Goal: Task Accomplishment & Management: Use online tool/utility

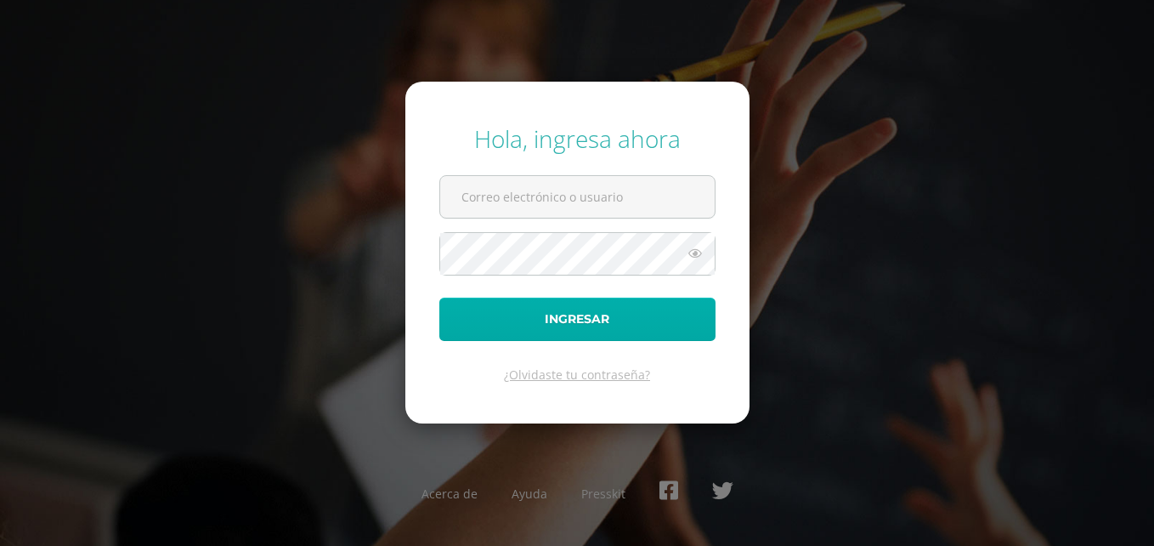
type input "veronica@colegiovalles.com"
click at [570, 320] on button "Ingresar" at bounding box center [577, 319] width 276 height 43
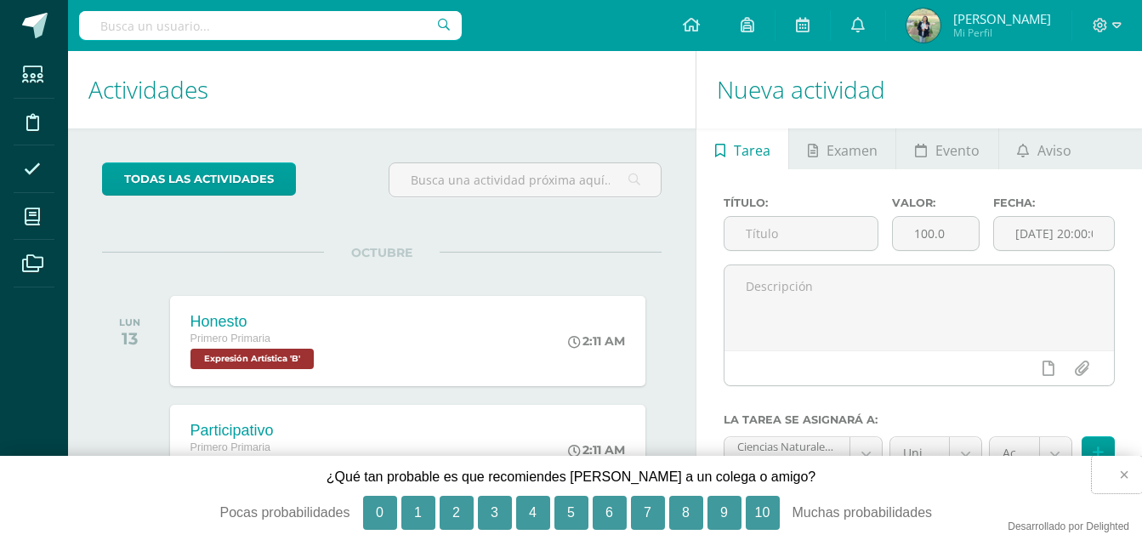
click at [1122, 477] on button "×" at bounding box center [1116, 474] width 50 height 37
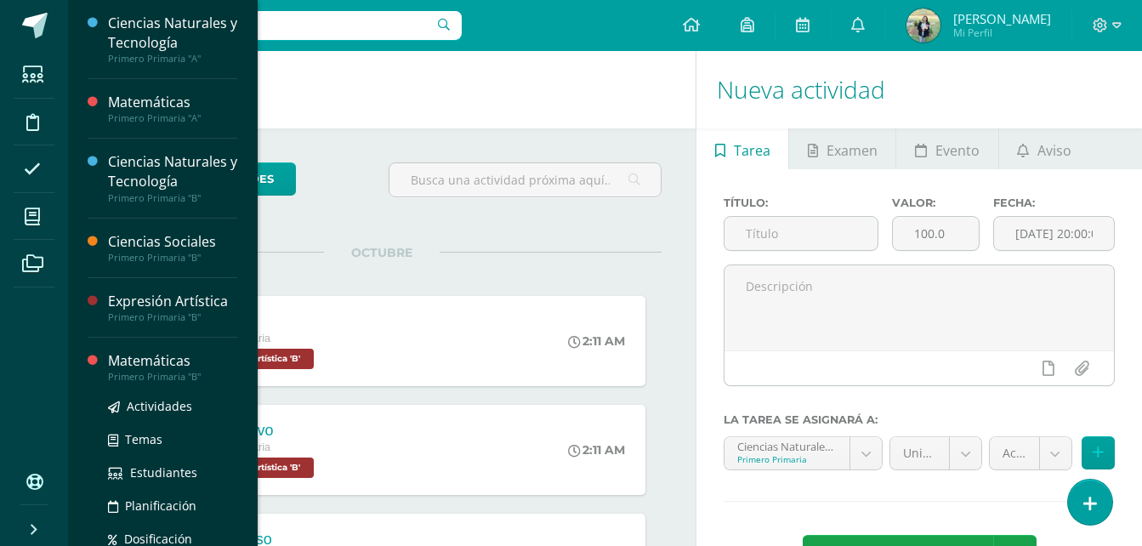
click at [157, 366] on div "Matemáticas" at bounding box center [172, 361] width 129 height 20
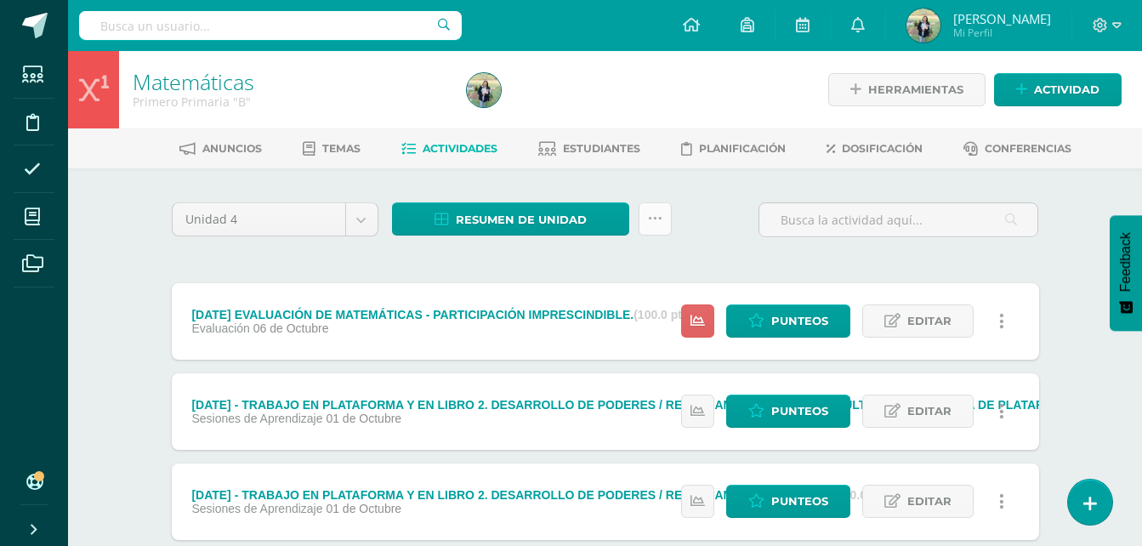
click at [654, 224] on icon at bounding box center [655, 219] width 14 height 14
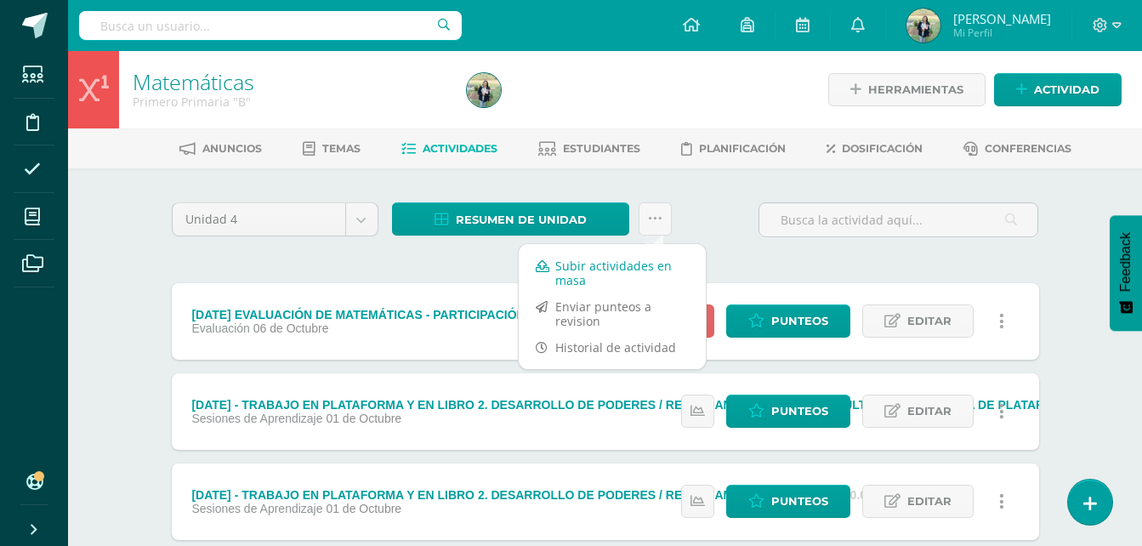
click at [566, 265] on link "Subir actividades en masa" at bounding box center [612, 272] width 187 height 41
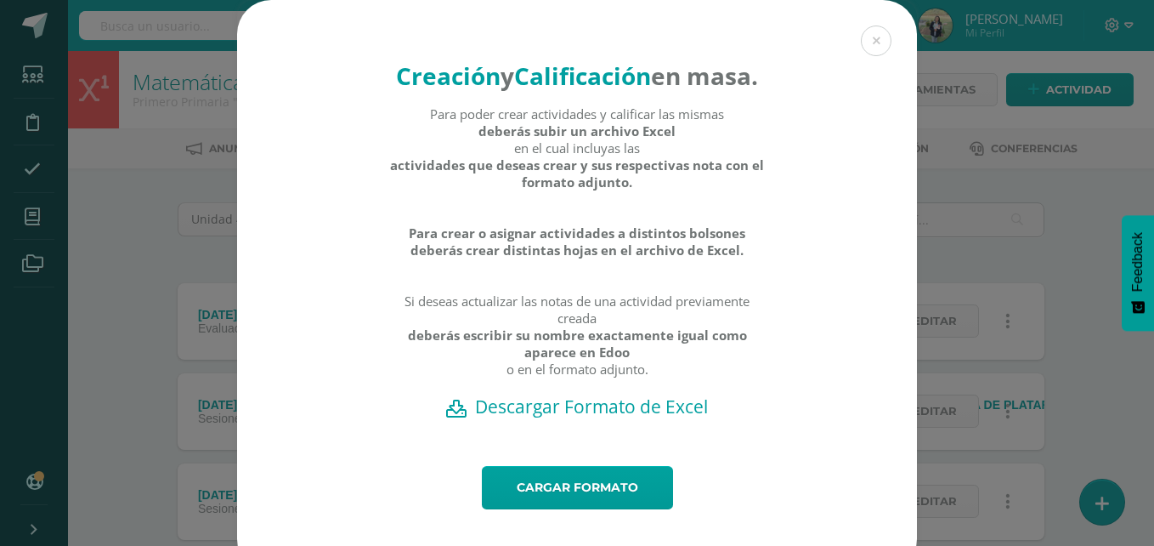
click at [582, 418] on h2 "Descargar Formato de Excel" at bounding box center [577, 406] width 621 height 24
click at [564, 509] on link "Cargar formato" at bounding box center [577, 487] width 191 height 43
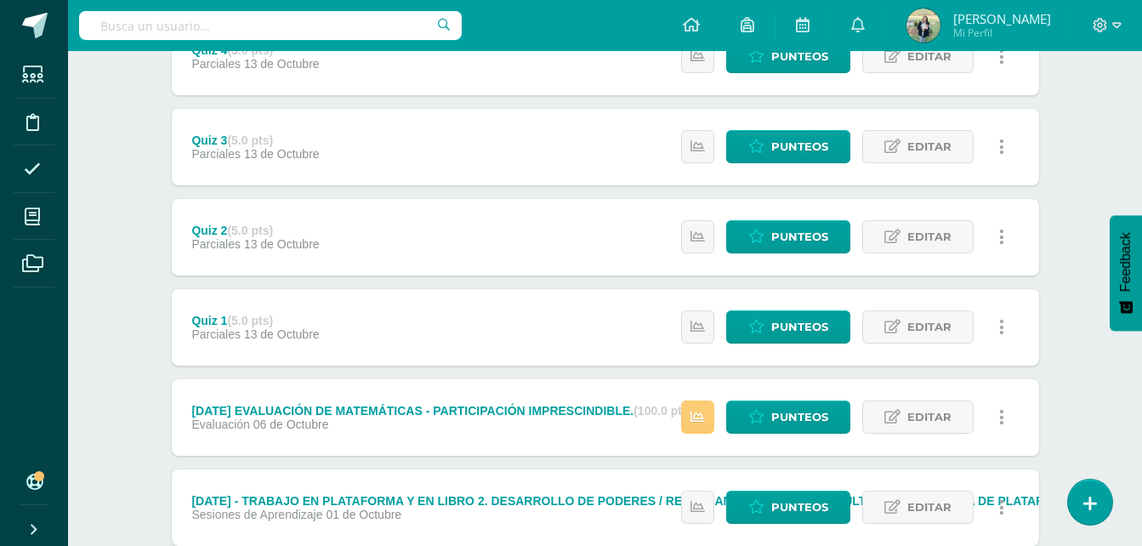
scroll to position [779, 0]
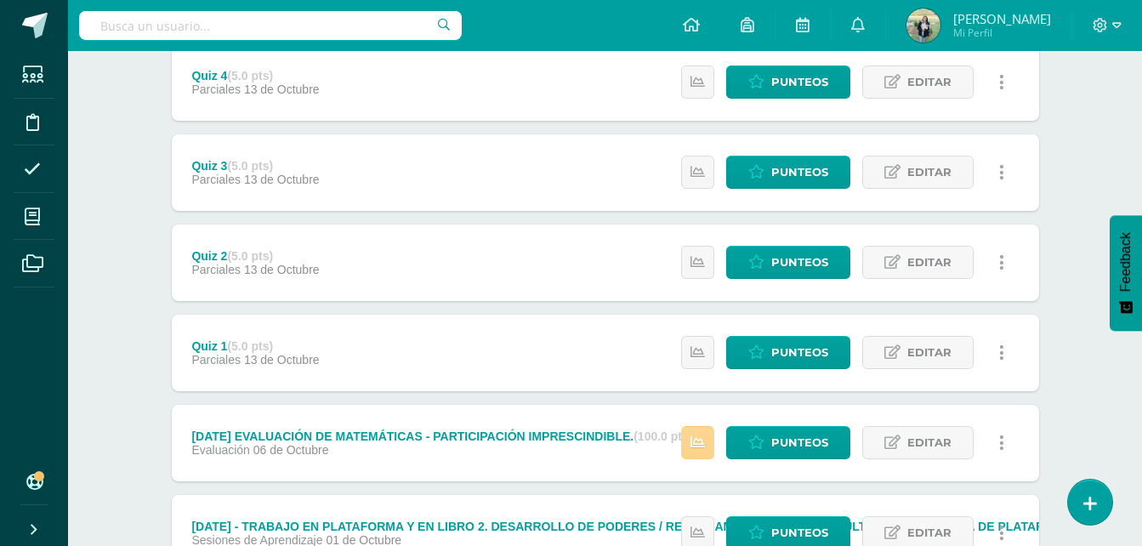
click at [700, 440] on icon at bounding box center [697, 442] width 14 height 14
click at [1078, 169] on div "Matemáticas Primero Primaria "B" Herramientas Detalle de asistencias Actividad …" at bounding box center [605, 336] width 1074 height 2128
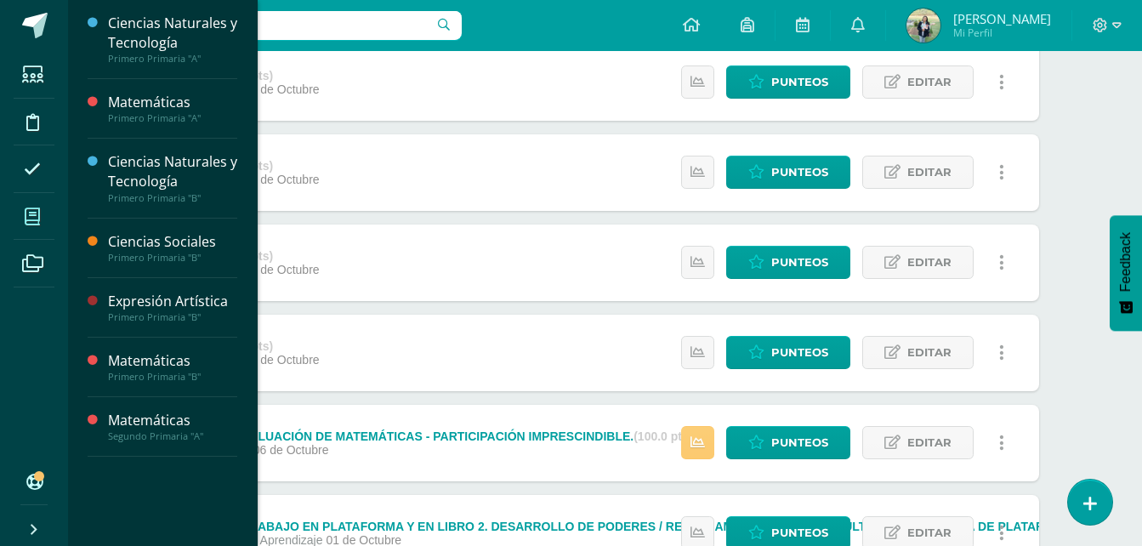
click at [35, 216] on icon at bounding box center [32, 216] width 15 height 17
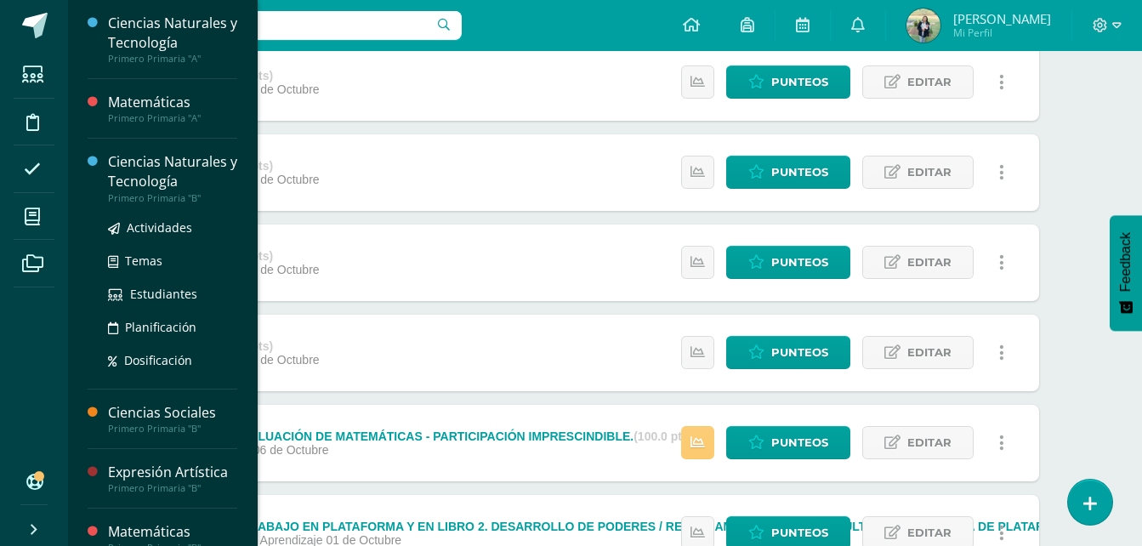
click at [144, 174] on div "Ciencias Naturales y Tecnología" at bounding box center [172, 171] width 129 height 39
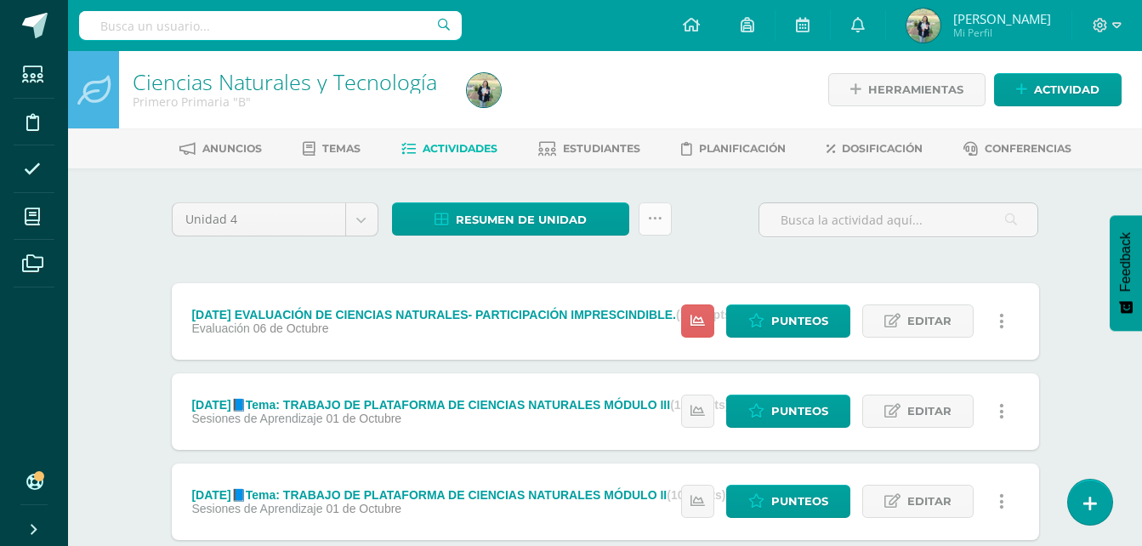
click at [653, 224] on icon at bounding box center [655, 219] width 14 height 14
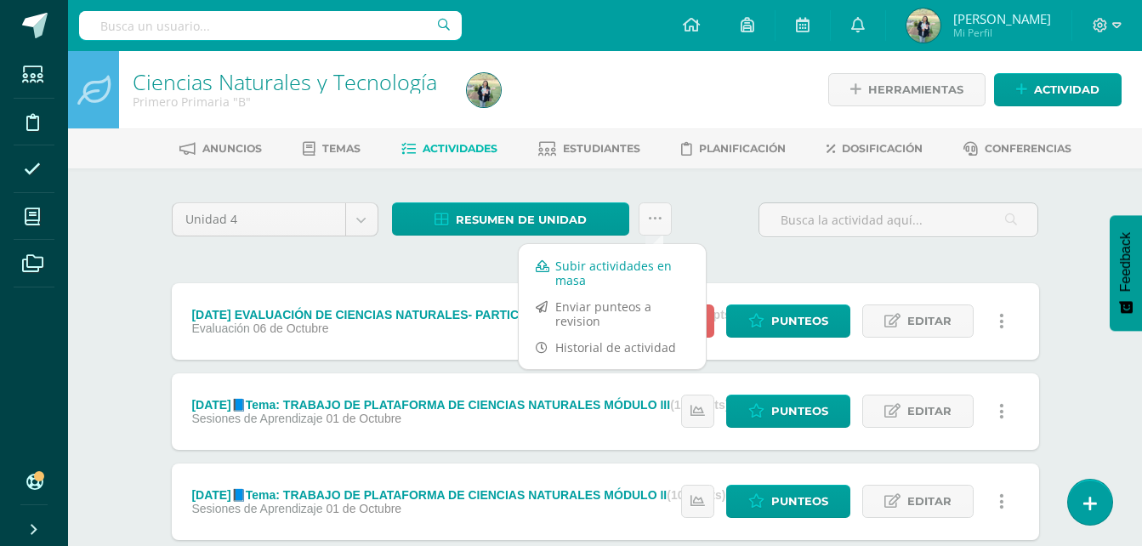
click at [571, 265] on link "Subir actividades en masa" at bounding box center [612, 272] width 187 height 41
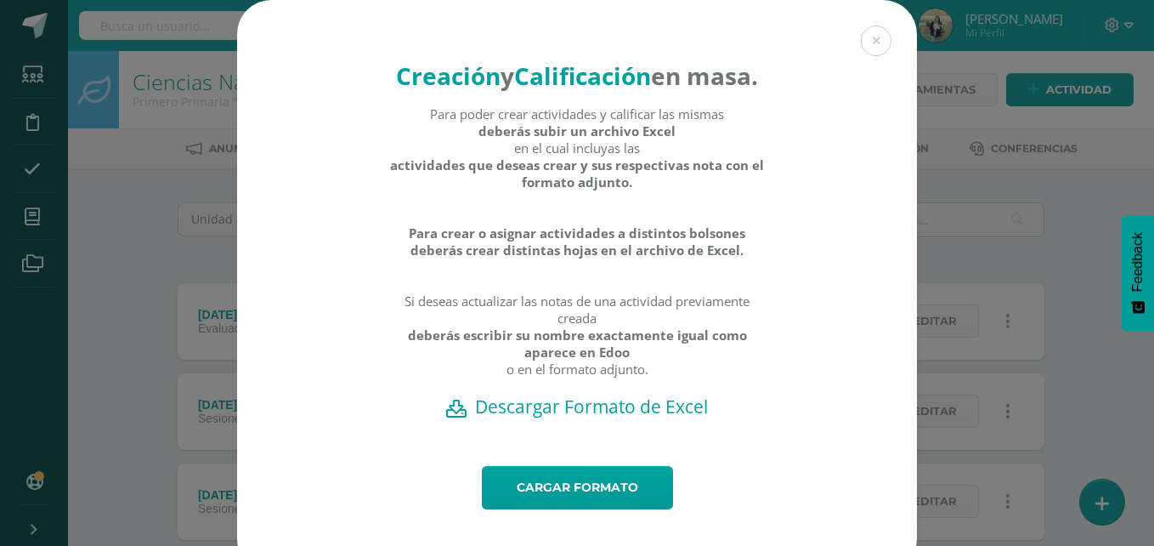
click at [590, 418] on h2 "Descargar Formato de Excel" at bounding box center [577, 406] width 621 height 24
click at [603, 509] on link "Cargar formato" at bounding box center [577, 487] width 191 height 43
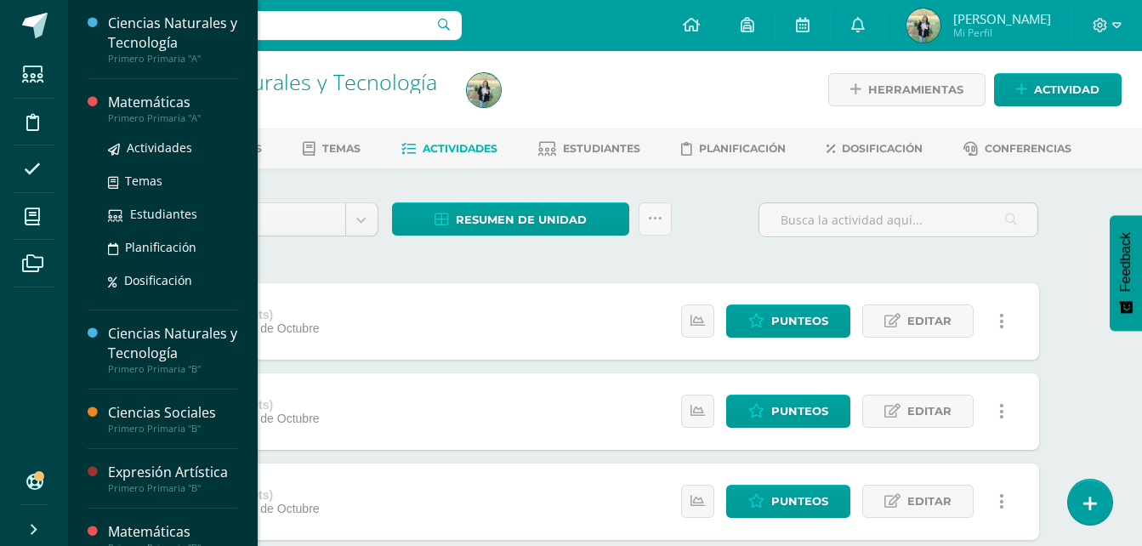
click at [160, 107] on div "Matemáticas" at bounding box center [172, 103] width 129 height 20
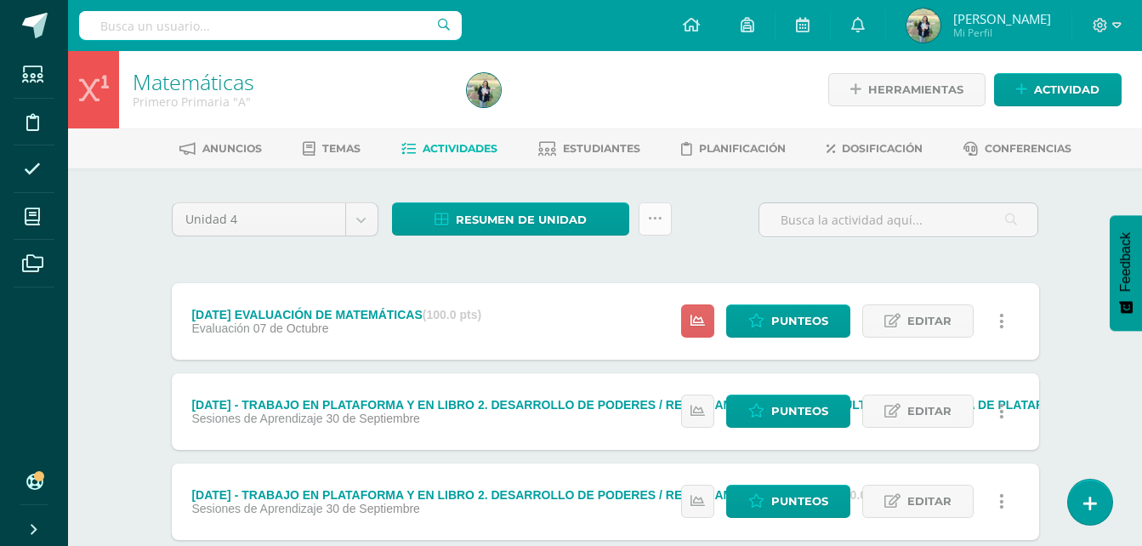
click at [655, 221] on icon at bounding box center [655, 219] width 14 height 14
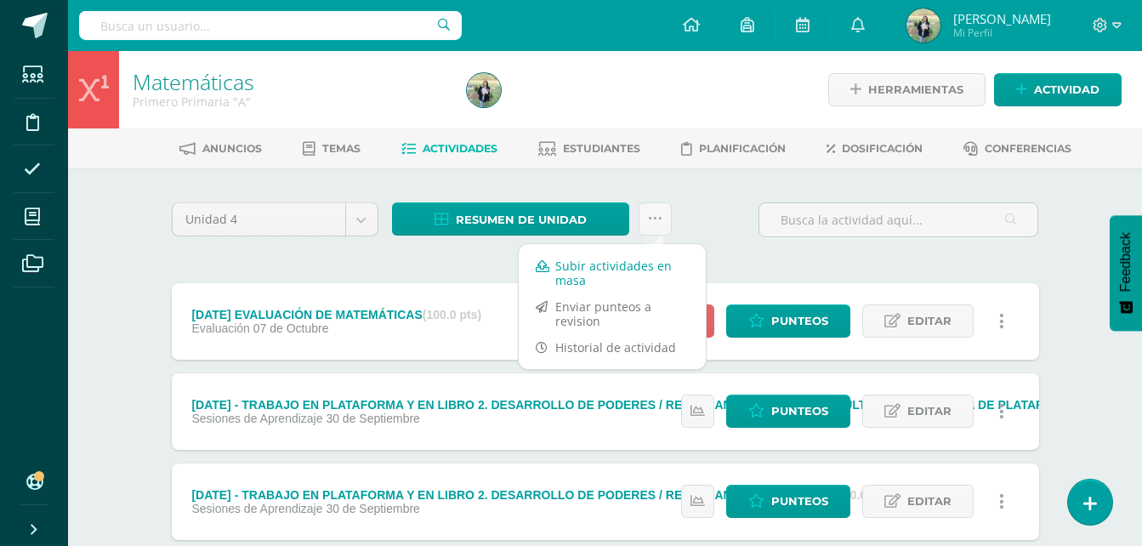
click at [580, 269] on link "Subir actividades en masa" at bounding box center [612, 272] width 187 height 41
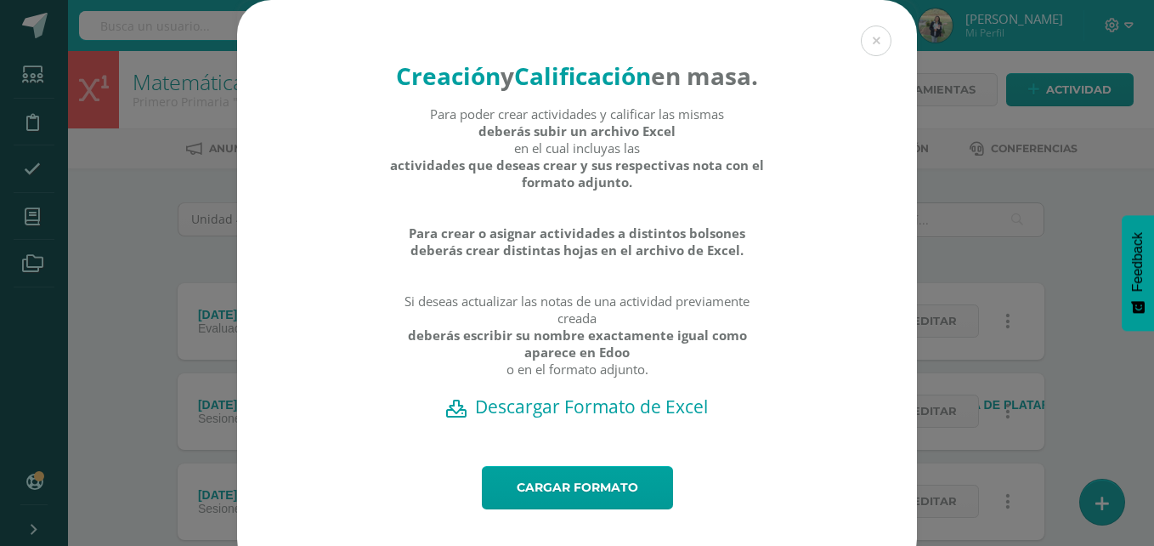
click at [546, 418] on h2 "Descargar Formato de Excel" at bounding box center [577, 406] width 621 height 24
click at [571, 509] on link "Cargar formato" at bounding box center [577, 487] width 191 height 43
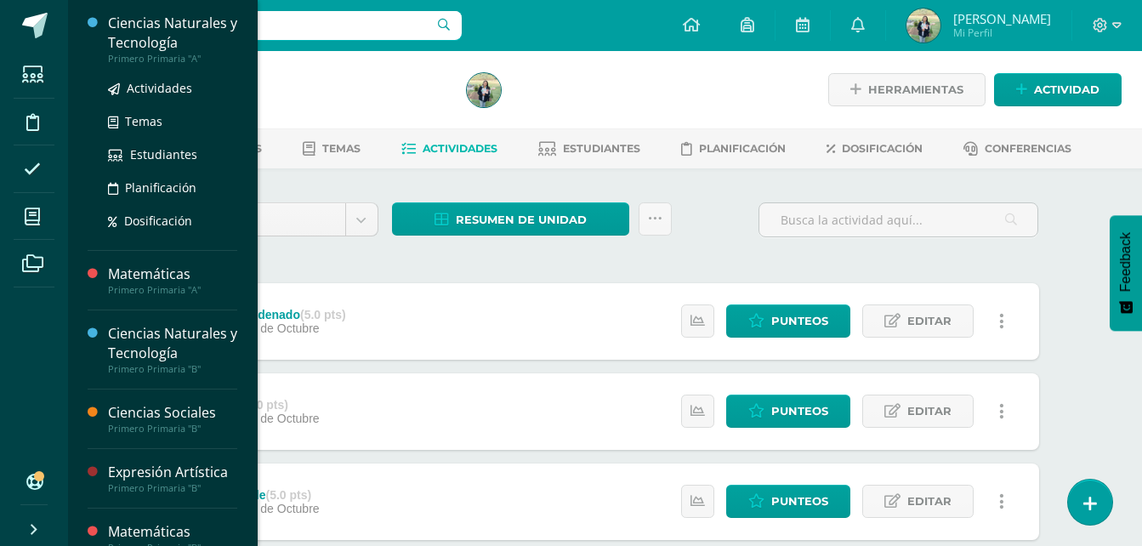
click at [139, 41] on div "Ciencias Naturales y Tecnología" at bounding box center [172, 33] width 129 height 39
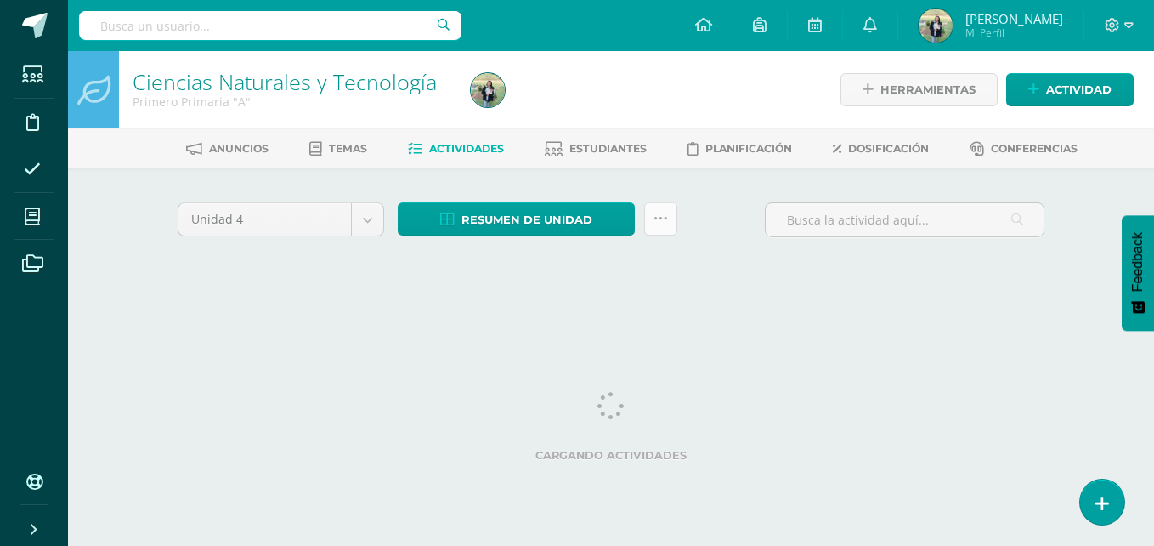
click at [660, 219] on icon at bounding box center [661, 219] width 14 height 14
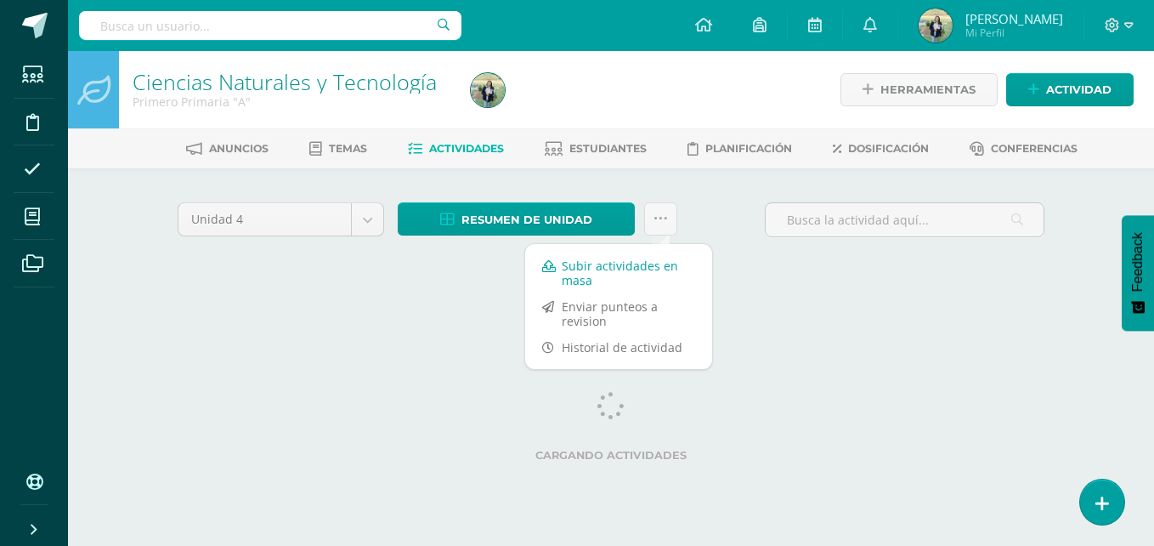
click at [586, 265] on link "Subir actividades en masa" at bounding box center [618, 272] width 187 height 41
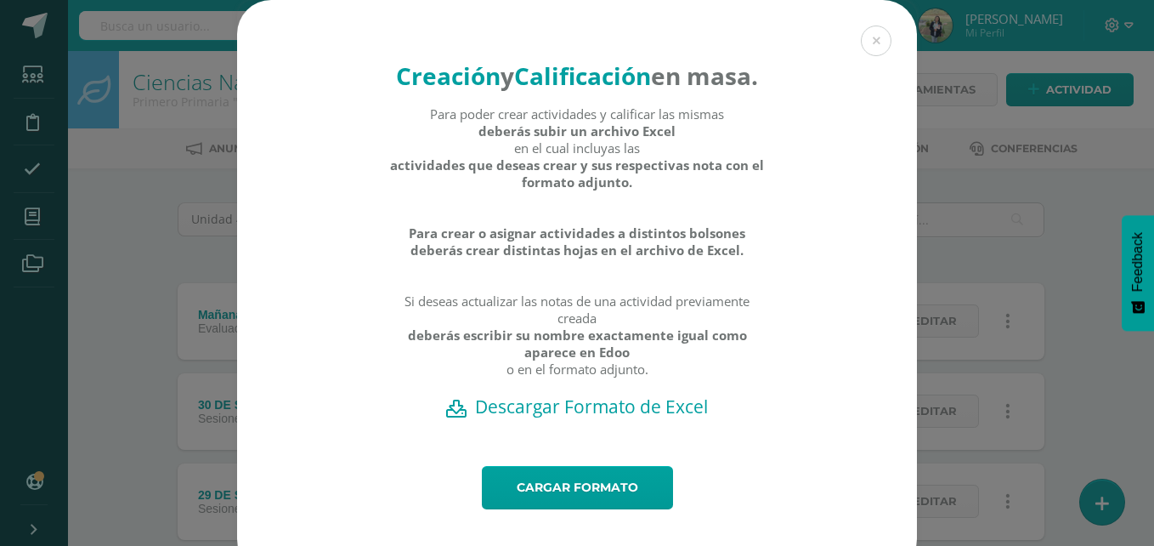
click at [615, 418] on h2 "Descargar Formato de Excel" at bounding box center [577, 406] width 621 height 24
click at [578, 509] on link "Cargar formato" at bounding box center [577, 487] width 191 height 43
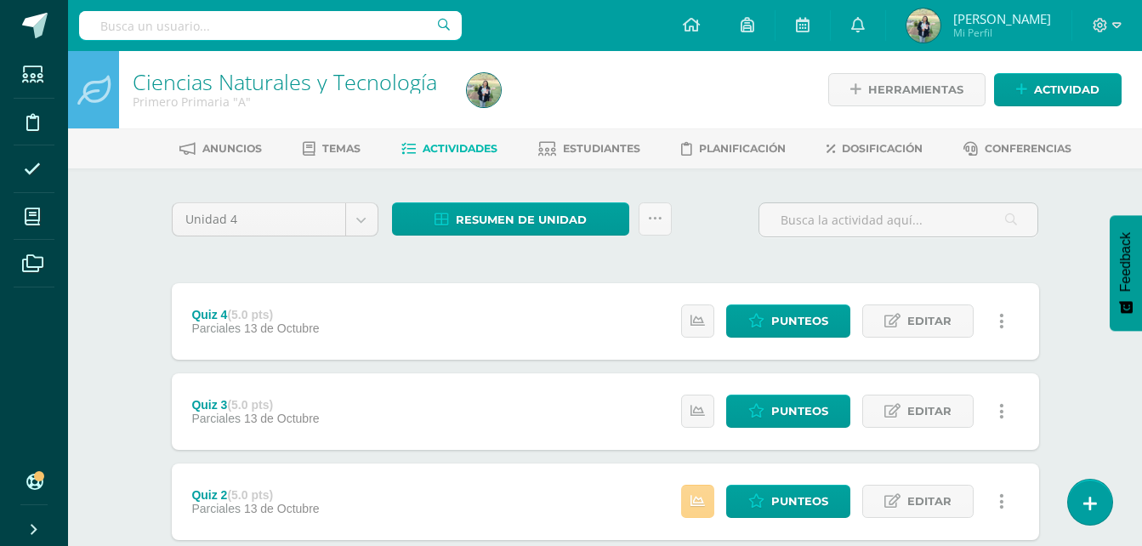
click at [696, 496] on icon at bounding box center [697, 501] width 14 height 14
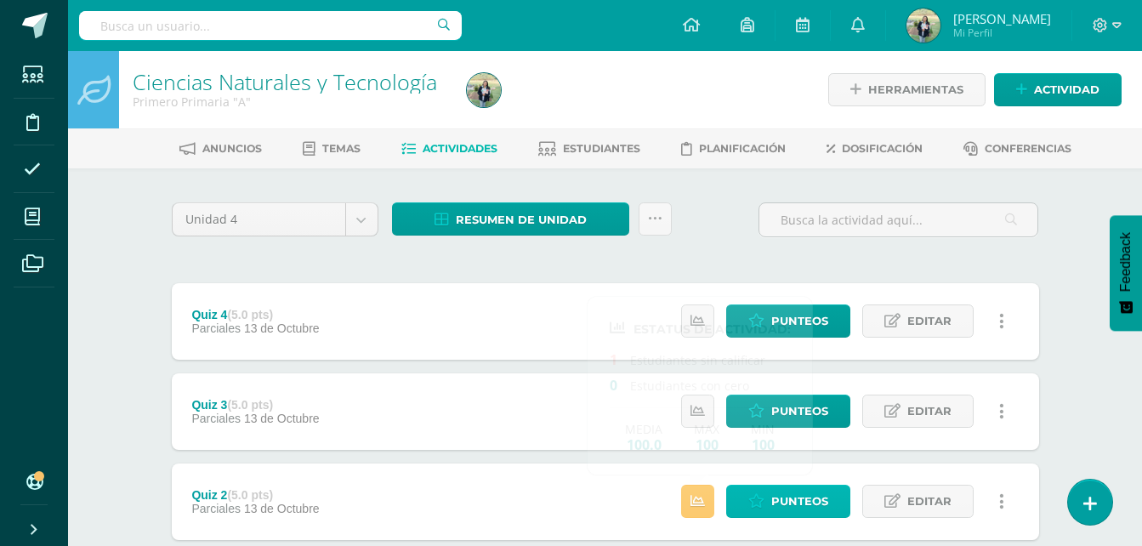
click at [809, 498] on span "Punteos" at bounding box center [799, 500] width 57 height 31
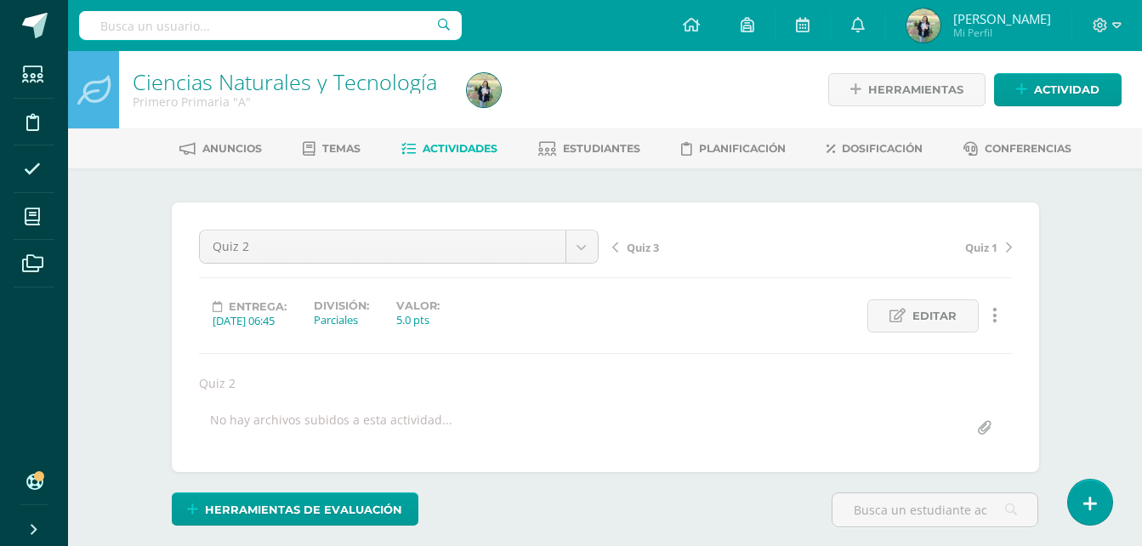
click at [220, 91] on link "Ciencias Naturales y Tecnología" at bounding box center [285, 81] width 304 height 29
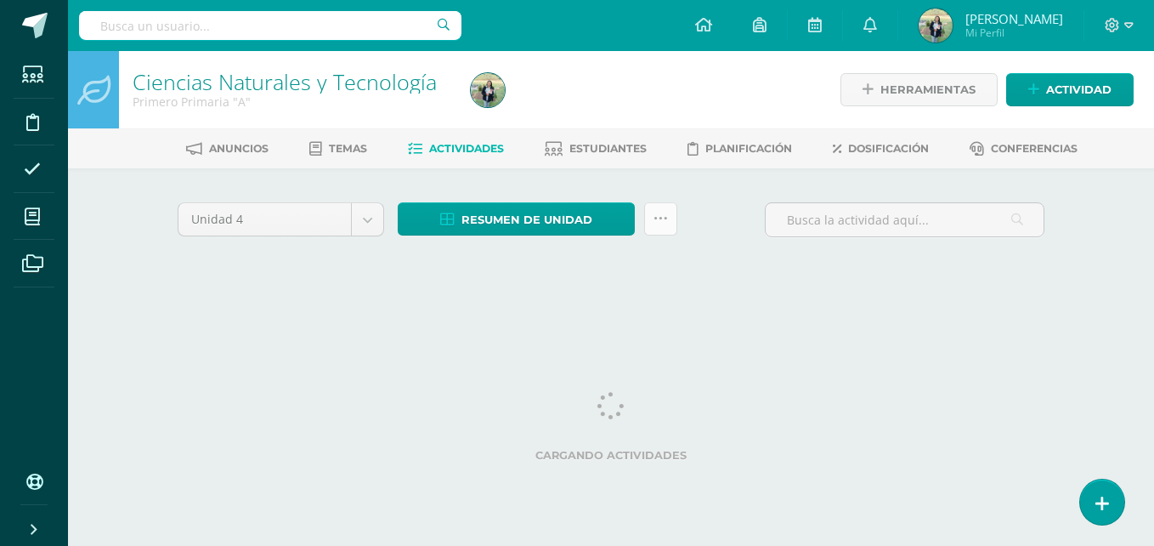
click at [664, 223] on icon at bounding box center [661, 219] width 14 height 14
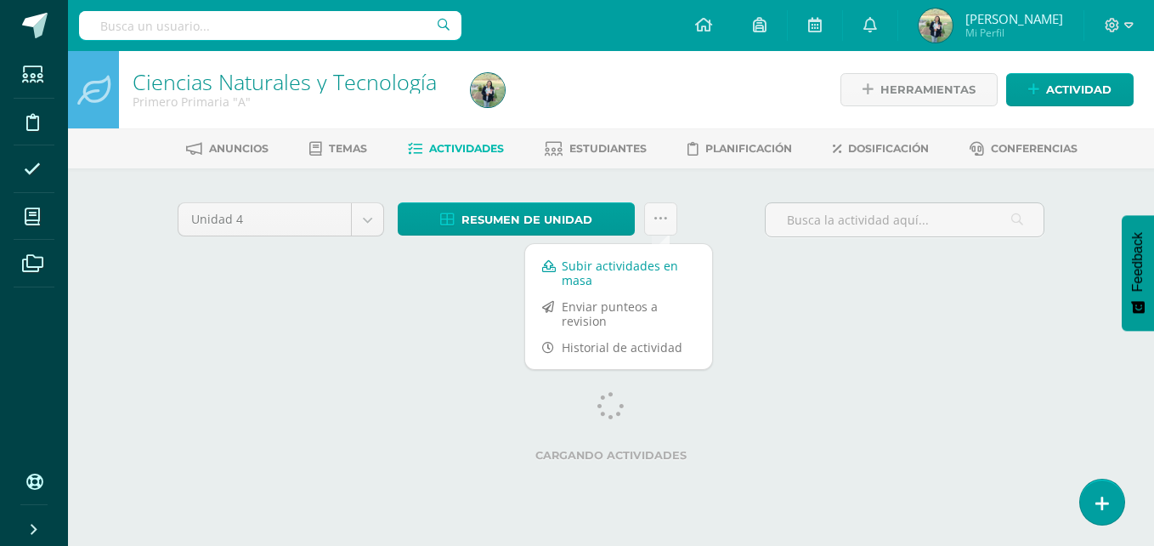
click at [622, 263] on link "Subir actividades en masa" at bounding box center [618, 272] width 187 height 41
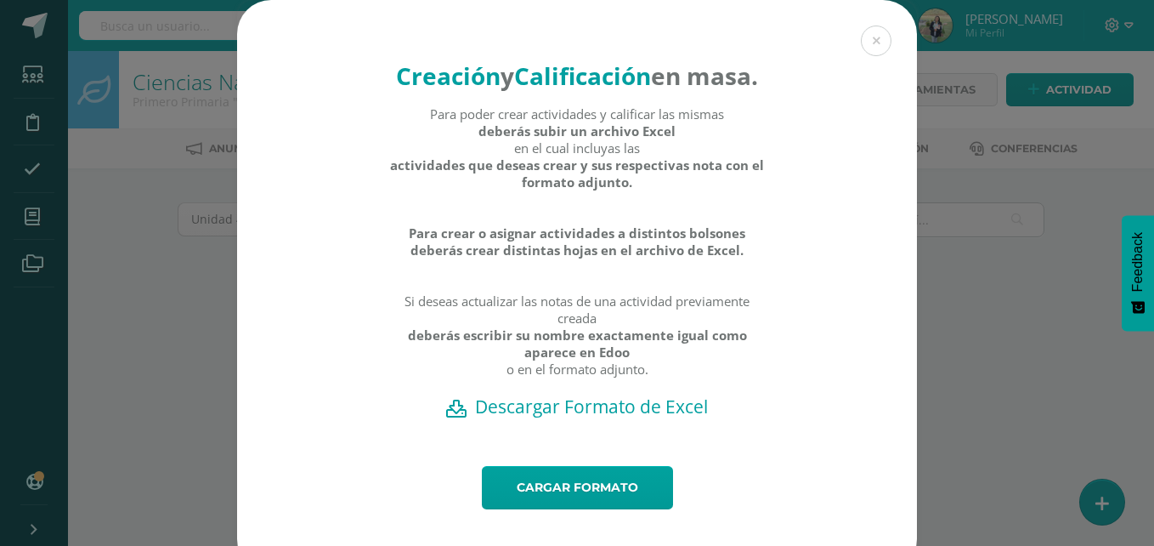
click at [576, 418] on h2 "Descargar Formato de Excel" at bounding box center [577, 406] width 621 height 24
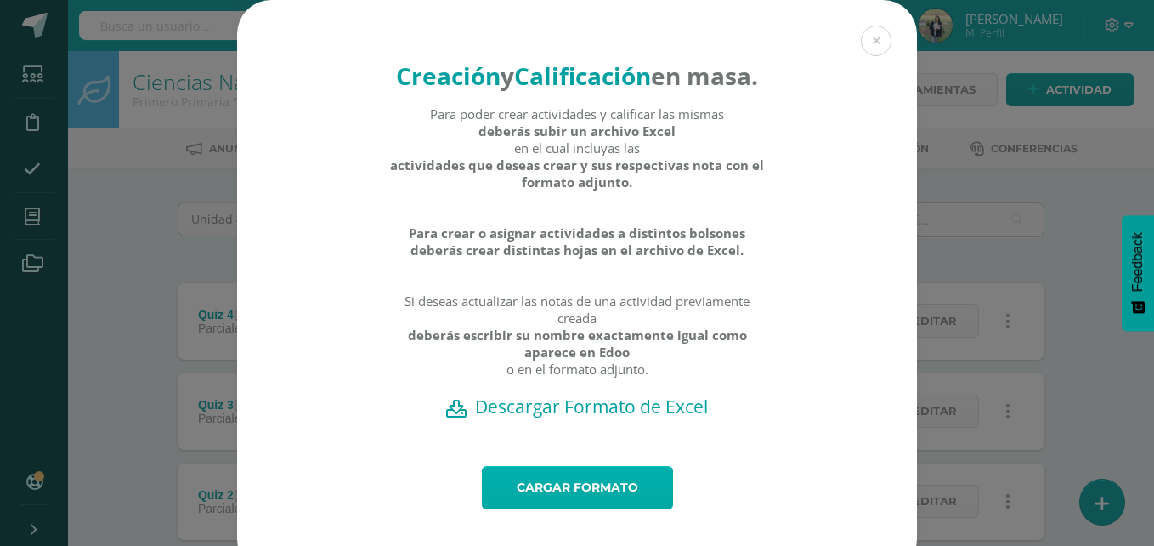
click at [554, 509] on link "Cargar formato" at bounding box center [577, 487] width 191 height 43
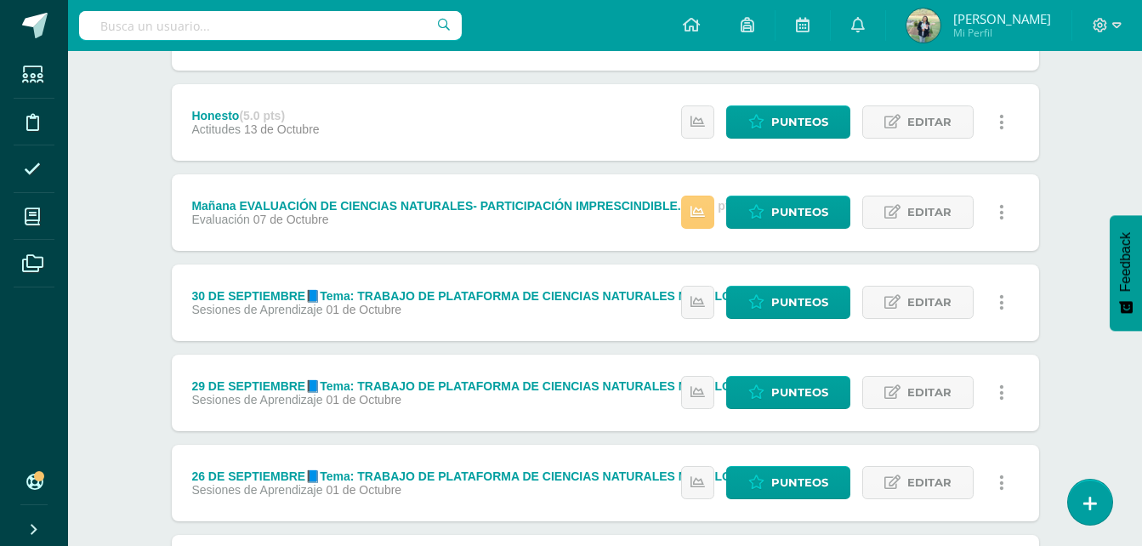
scroll to position [1021, 0]
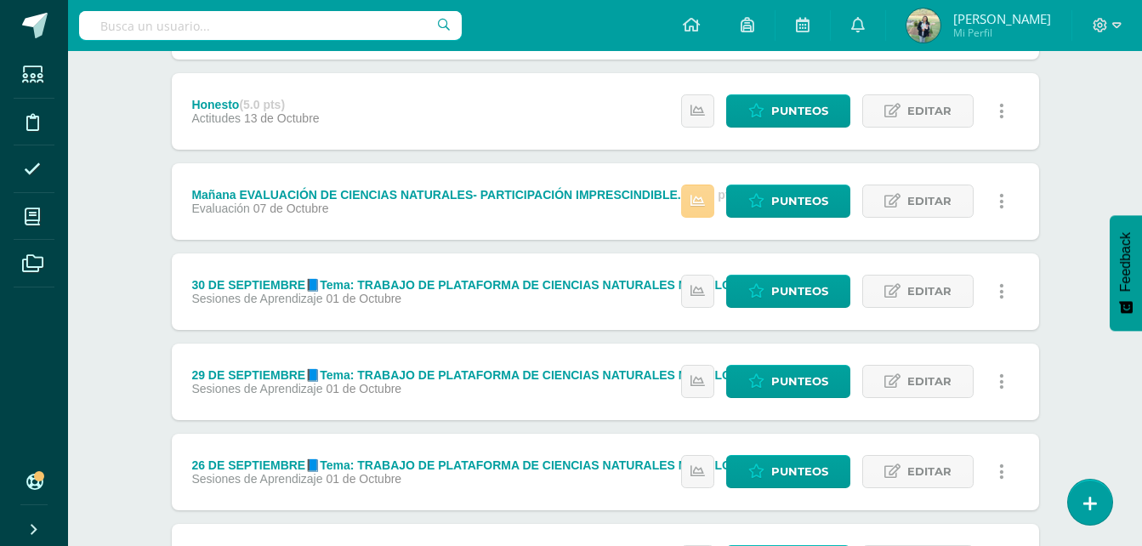
click at [694, 206] on icon at bounding box center [697, 201] width 14 height 14
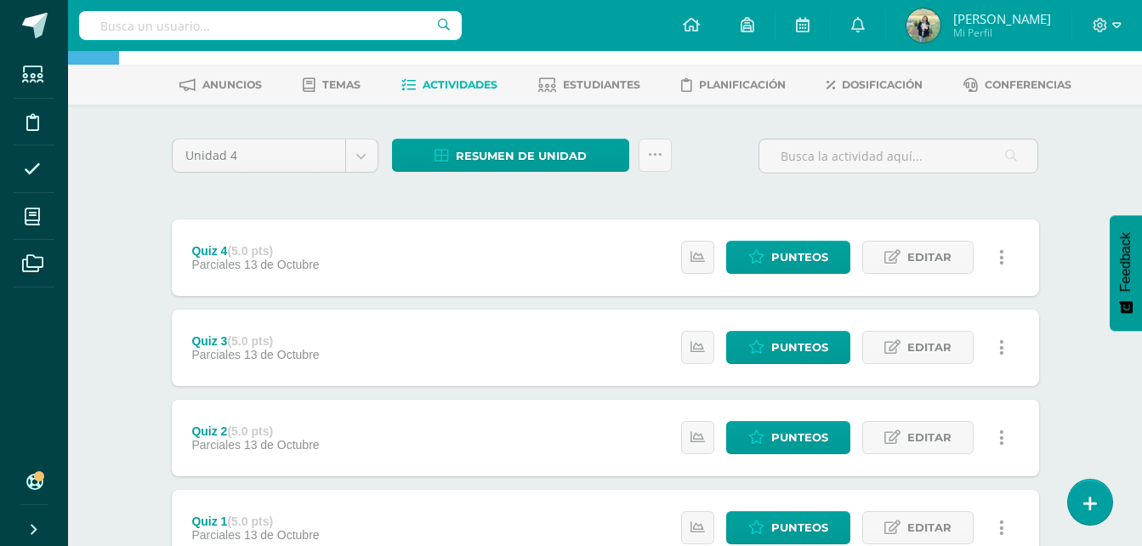
scroll to position [137, 0]
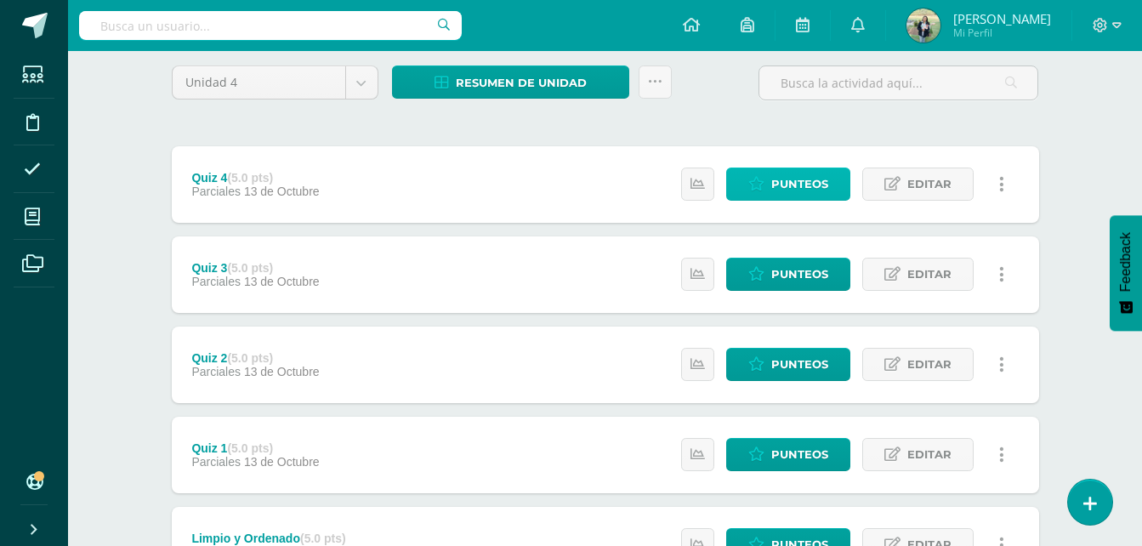
click at [807, 176] on span "Punteos" at bounding box center [799, 183] width 57 height 31
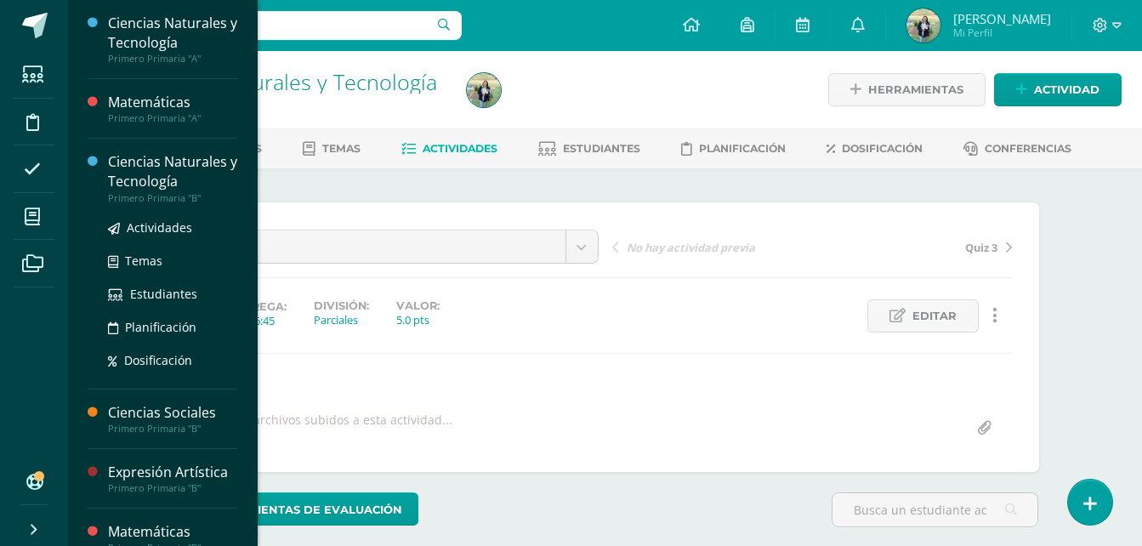
click at [165, 171] on div "Ciencias Naturales y Tecnología" at bounding box center [172, 171] width 129 height 39
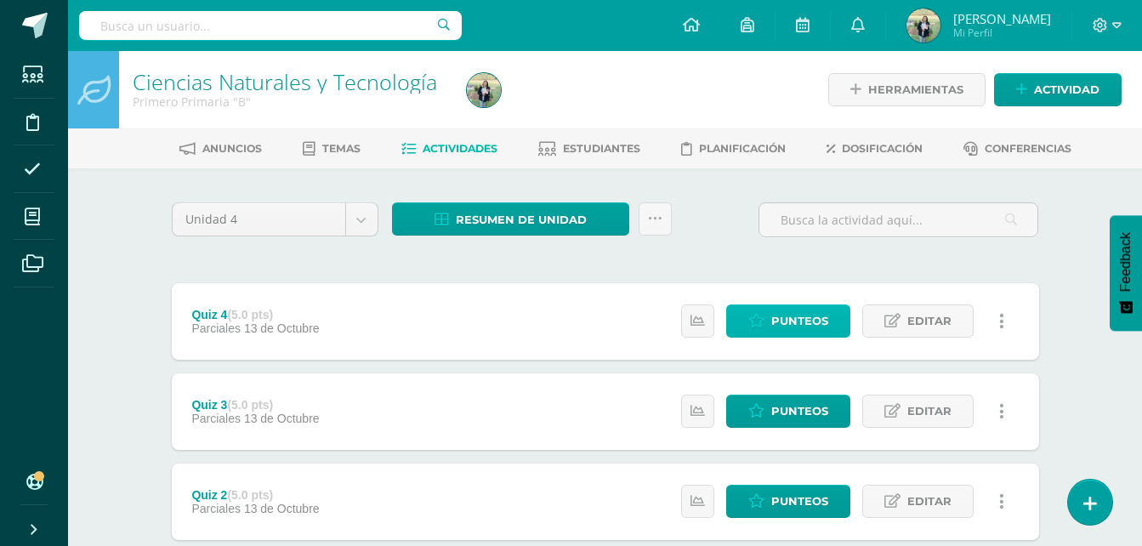
click at [824, 321] on span "Punteos" at bounding box center [799, 320] width 57 height 31
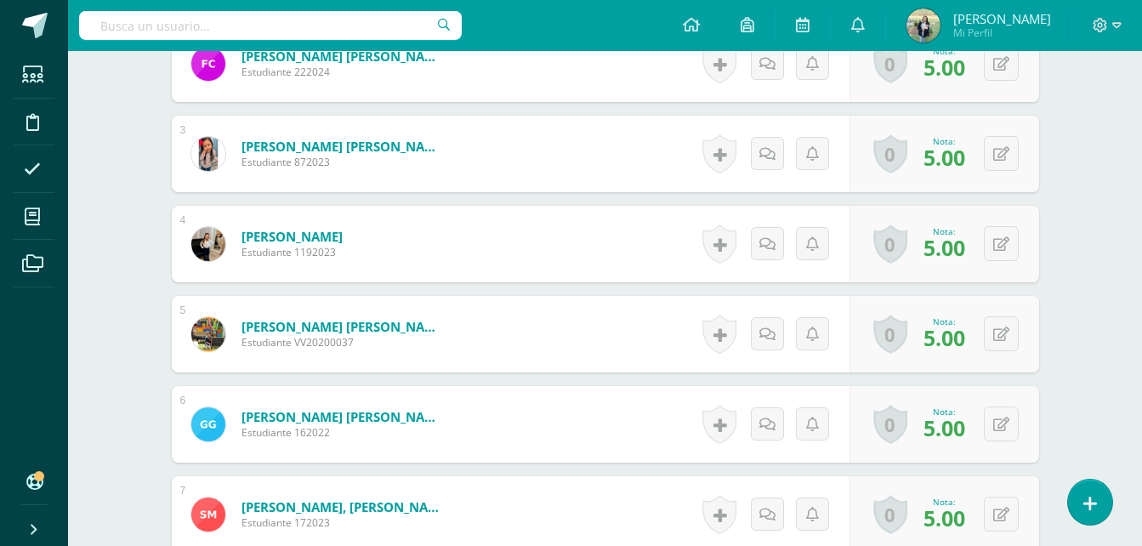
scroll to position [551, 0]
